Goal: Information Seeking & Learning: Learn about a topic

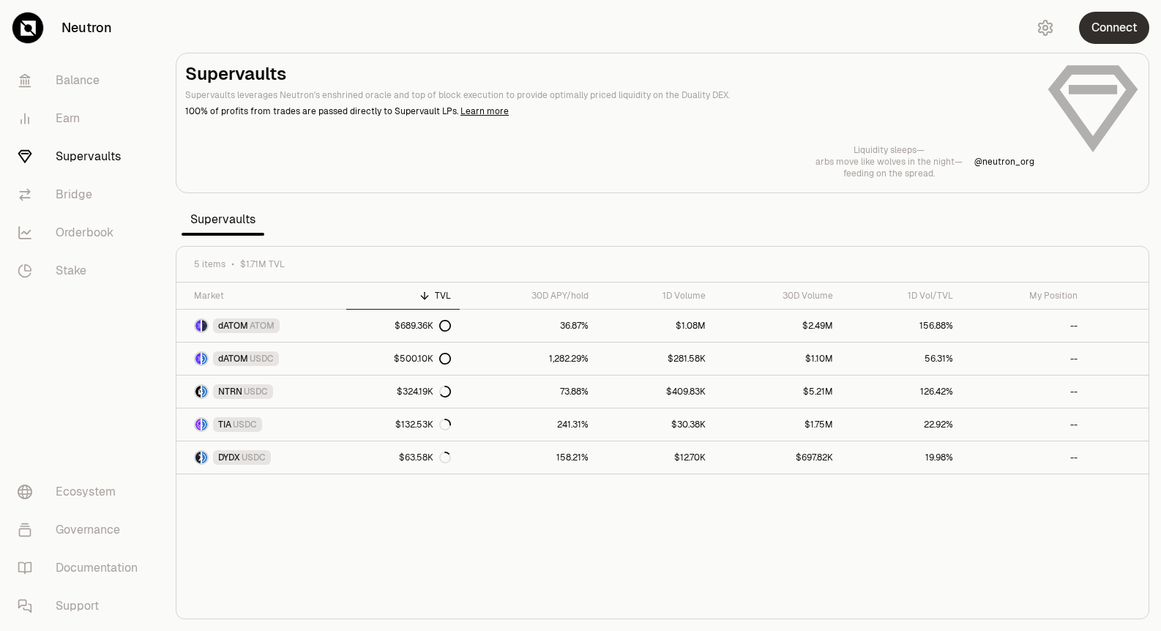
click at [1108, 20] on button "Connect" at bounding box center [1114, 28] width 70 height 32
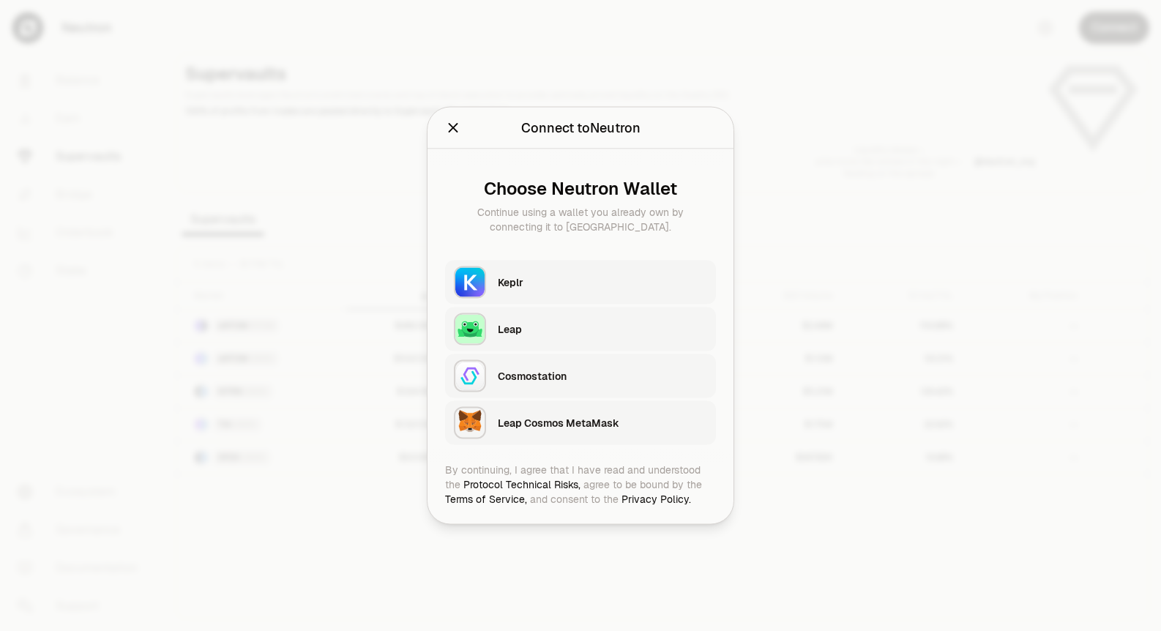
click at [544, 286] on div "Keplr" at bounding box center [602, 282] width 209 height 15
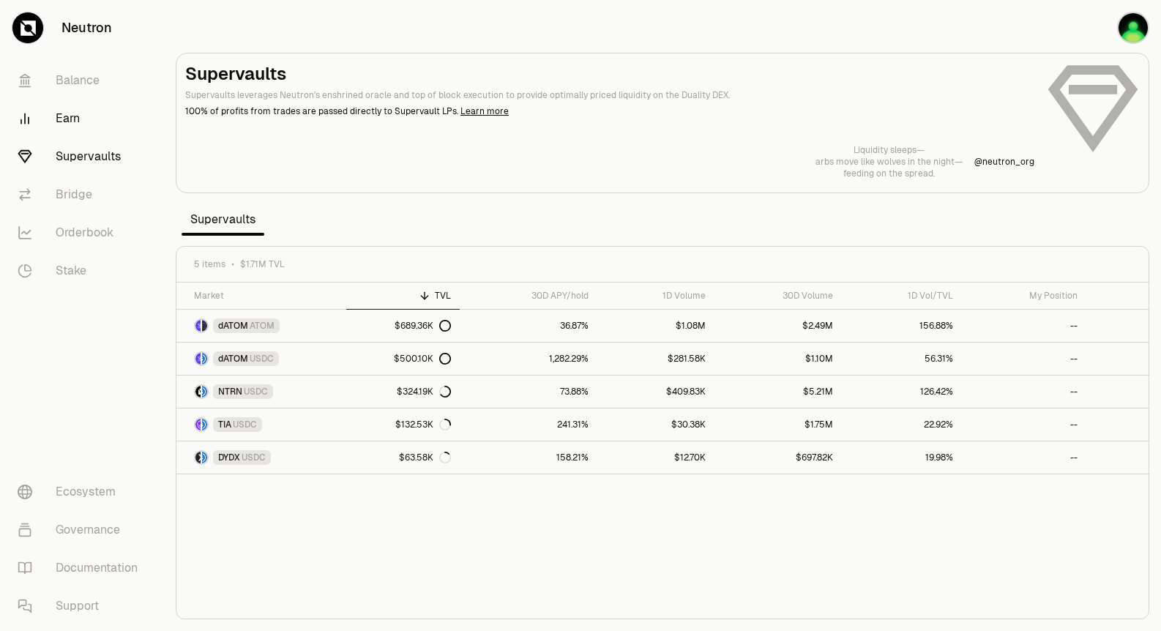
click at [75, 119] on link "Earn" at bounding box center [82, 119] width 152 height 38
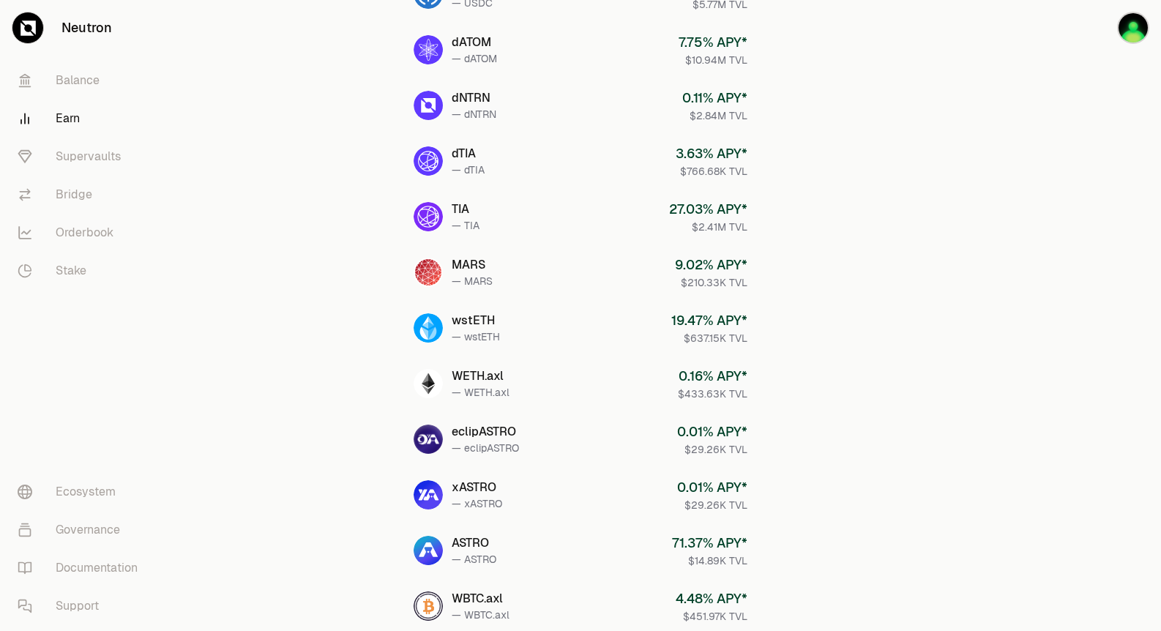
scroll to position [352, 0]
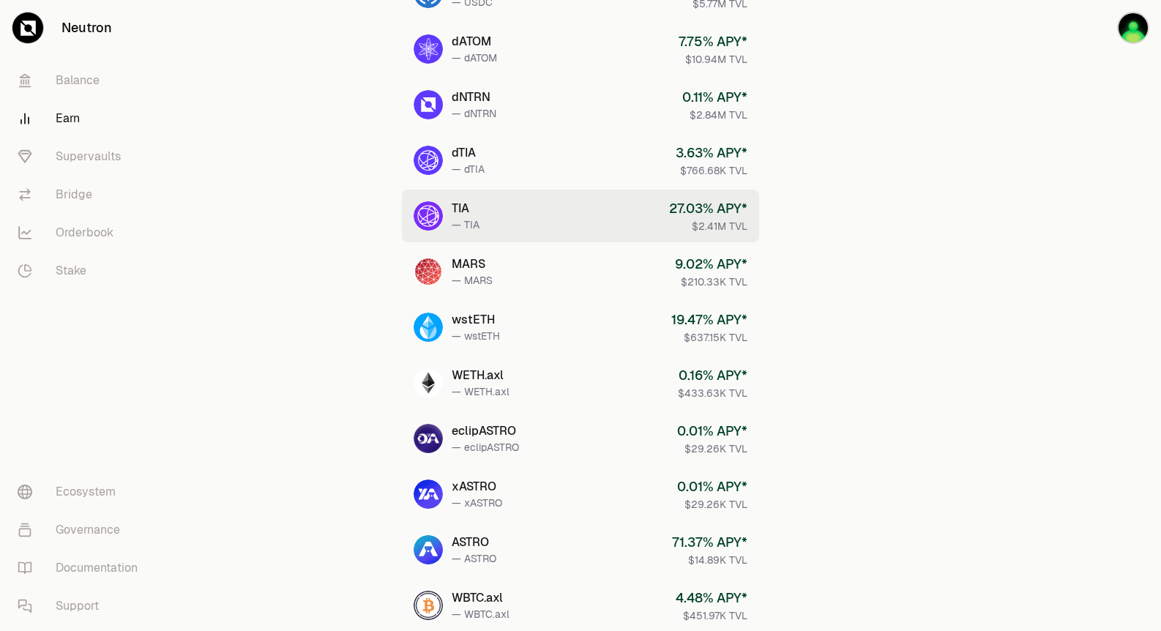
click at [449, 212] on link "TIA — TIA 27.03 % APY* $2.41M TVL" at bounding box center [580, 216] width 357 height 53
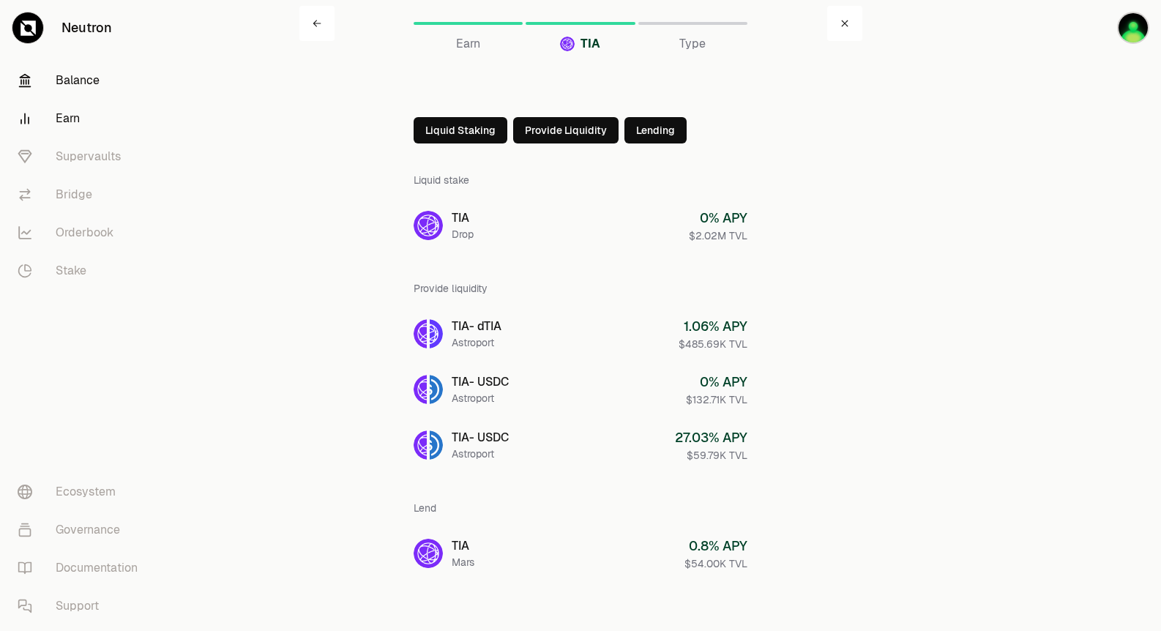
click at [67, 80] on link "Balance" at bounding box center [82, 80] width 152 height 38
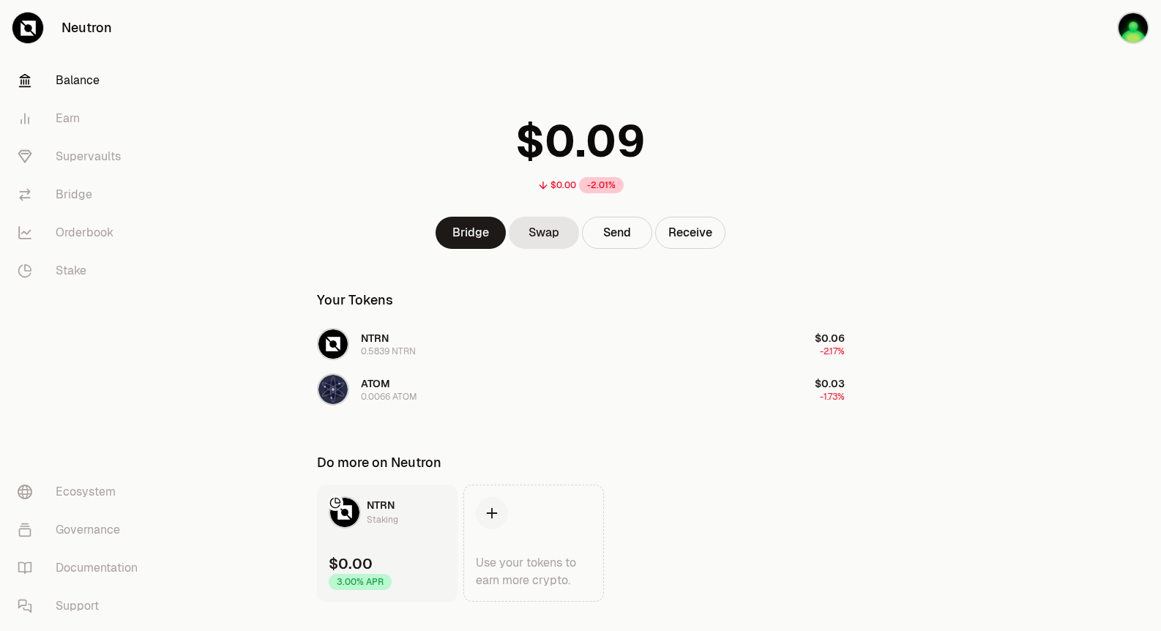
scroll to position [29, 0]
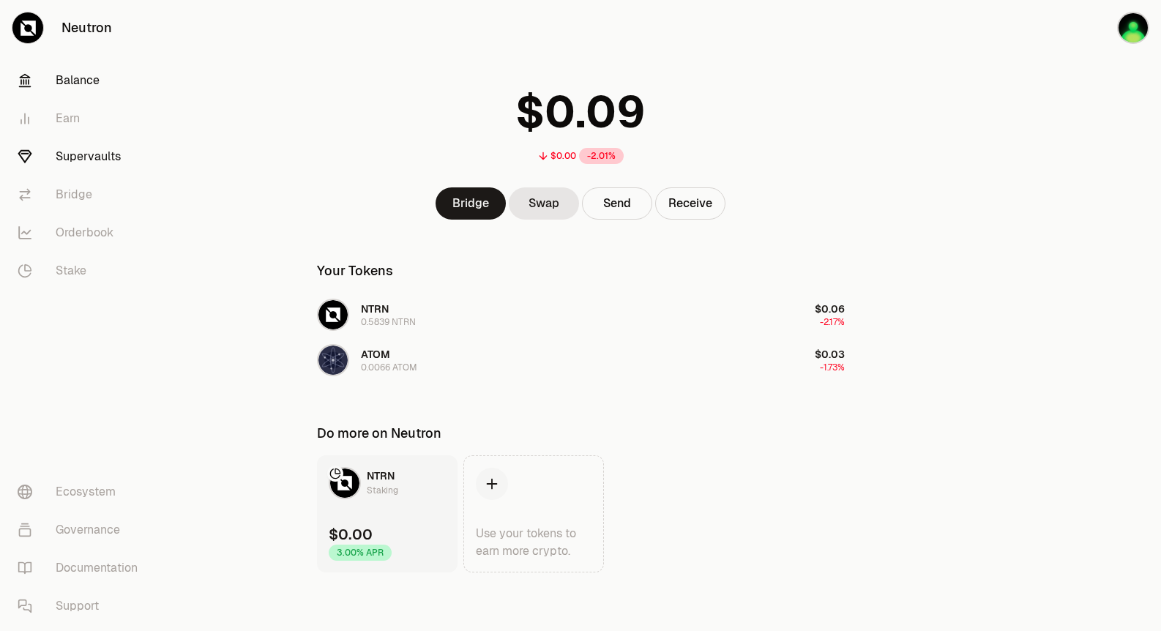
click at [78, 151] on link "Supervaults" at bounding box center [82, 157] width 152 height 38
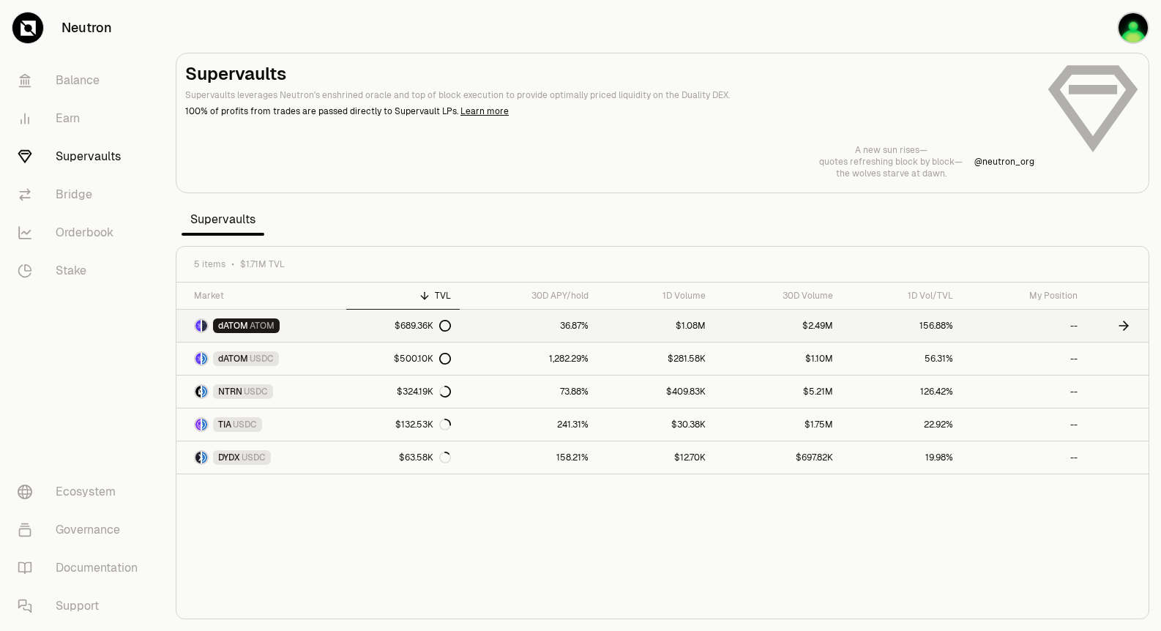
click at [253, 327] on span "ATOM" at bounding box center [262, 326] width 25 height 12
click at [74, 110] on link "Earn" at bounding box center [82, 119] width 152 height 38
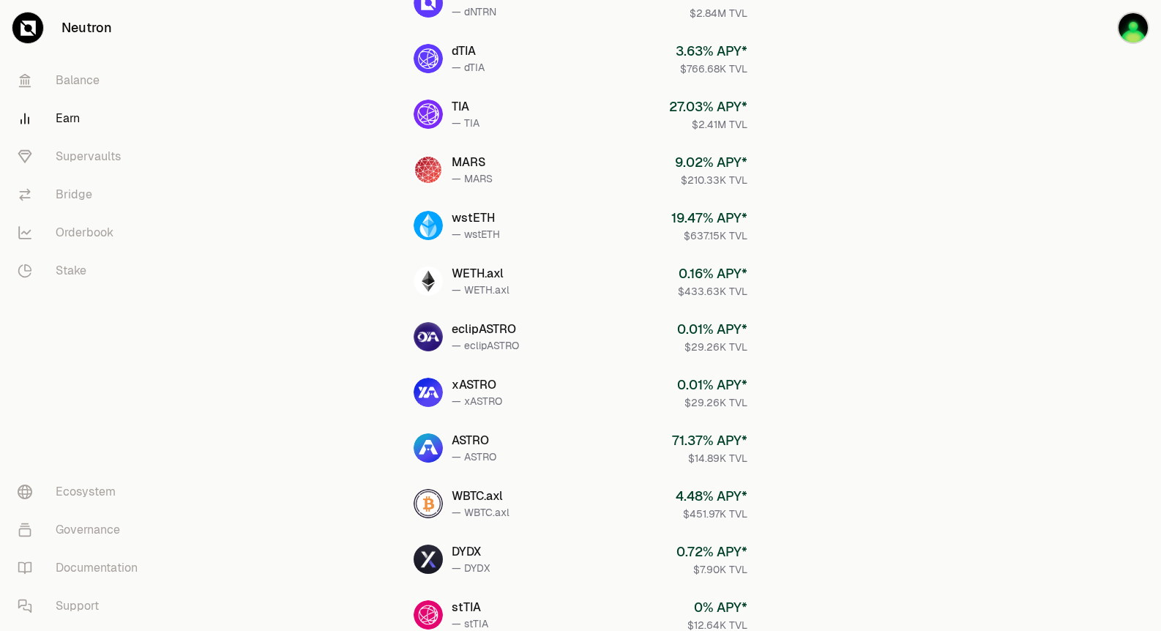
scroll to position [451, 0]
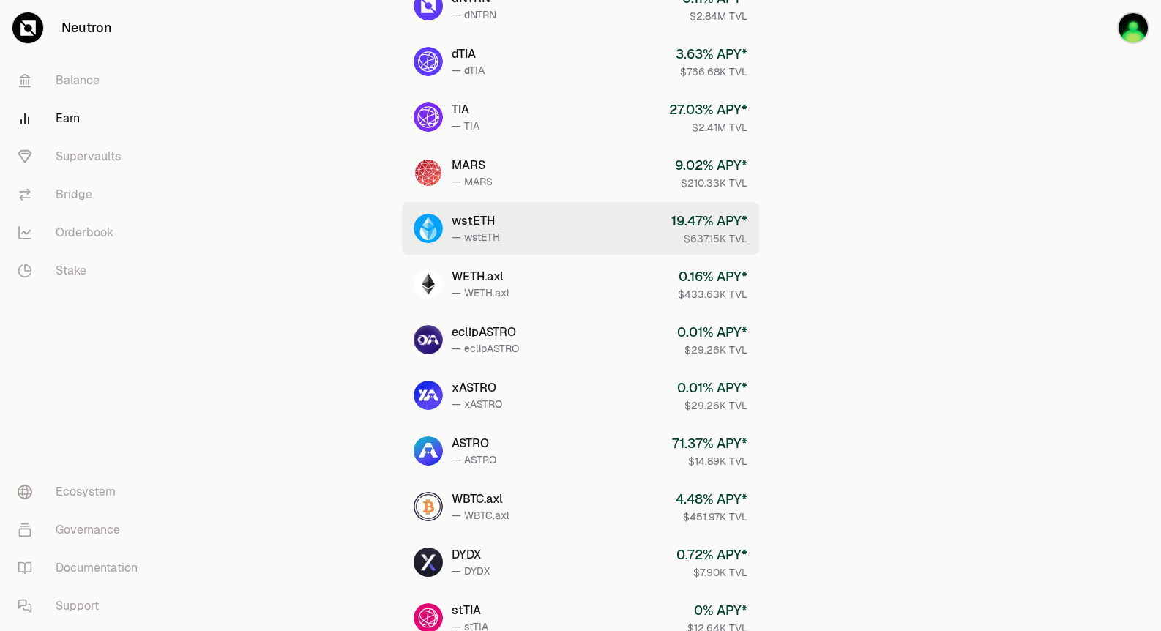
click at [486, 222] on div "wstETH" at bounding box center [476, 221] width 48 height 18
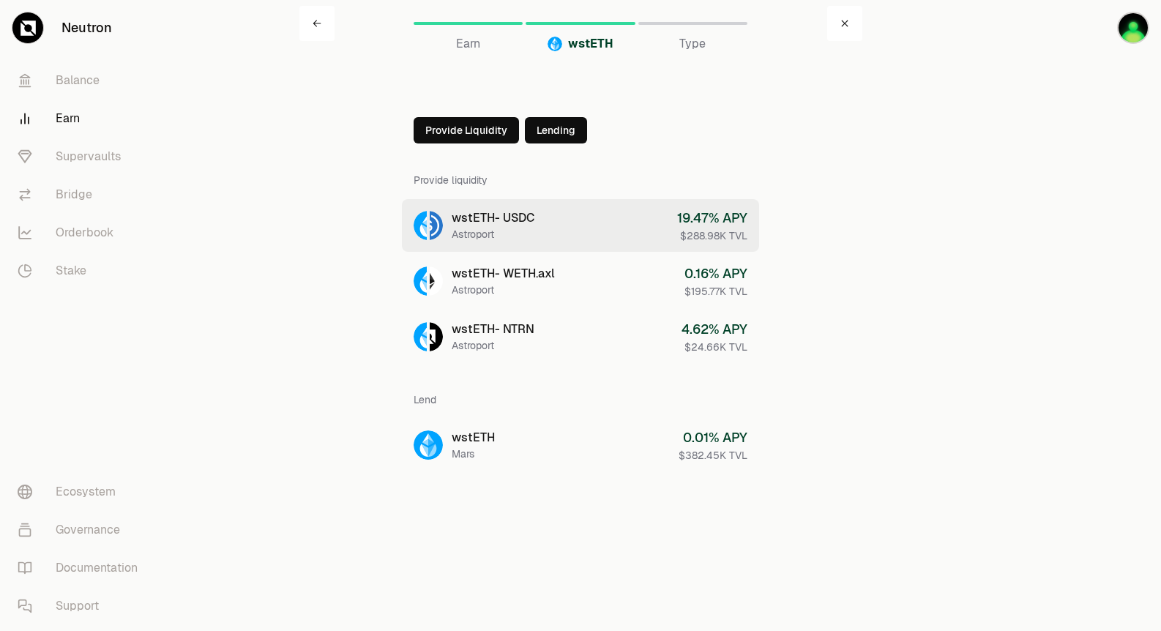
click at [474, 235] on div "Astroport" at bounding box center [493, 234] width 83 height 15
